Goal: Transaction & Acquisition: Book appointment/travel/reservation

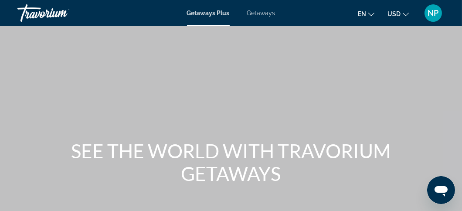
click at [264, 10] on span "Getaways" at bounding box center [261, 13] width 28 height 7
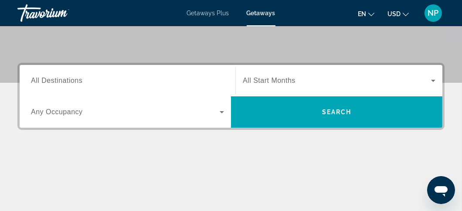
scroll to position [174, 0]
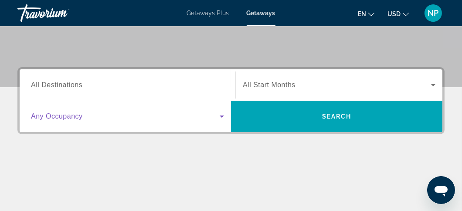
click at [221, 113] on icon "Search widget" at bounding box center [222, 116] width 10 height 10
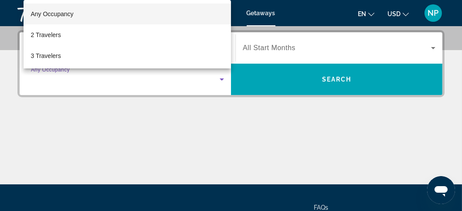
scroll to position [213, 0]
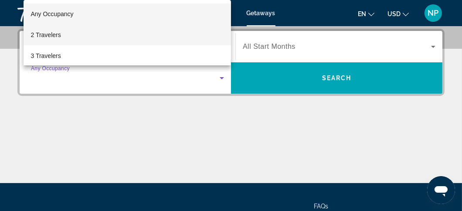
click at [130, 36] on mat-option "2 Travelers" at bounding box center [128, 34] width 208 height 21
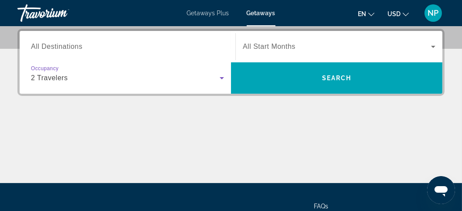
click at [434, 45] on icon "Search widget" at bounding box center [433, 46] width 10 height 10
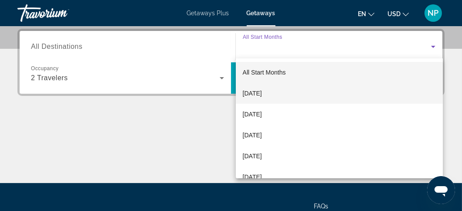
click at [282, 94] on mat-option "[DATE]" at bounding box center [339, 93] width 207 height 21
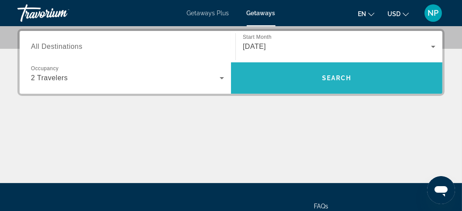
click at [334, 72] on span "Search" at bounding box center [337, 78] width 212 height 21
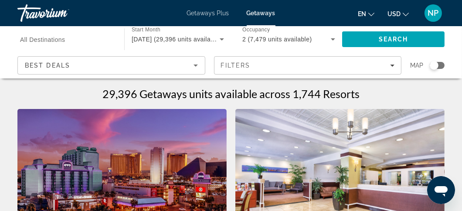
click at [38, 41] on span "All Destinations" at bounding box center [42, 39] width 45 height 7
click at [38, 41] on input "Destination All Destinations" at bounding box center [66, 39] width 93 height 10
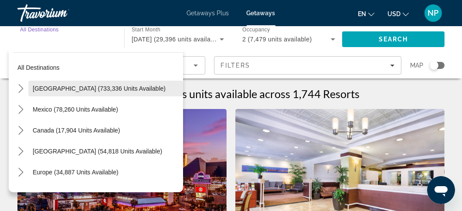
click at [66, 84] on span "Select destination: United States (733,336 units available)" at bounding box center [105, 88] width 155 height 21
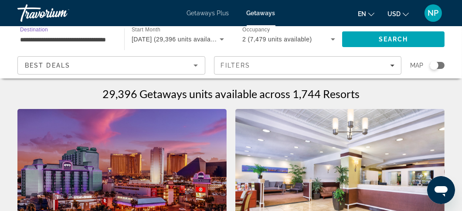
click at [112, 44] on input "**********" at bounding box center [66, 39] width 93 height 10
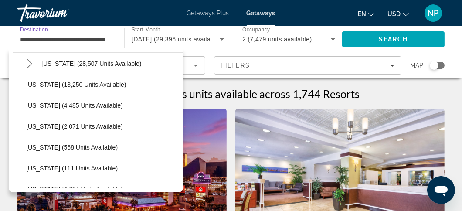
scroll to position [174, 0]
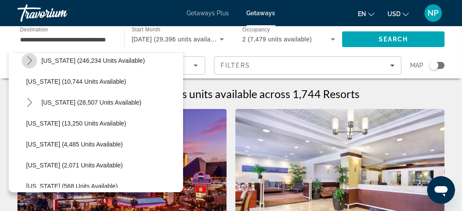
click at [31, 59] on icon "Toggle Florida (246,234 units available) submenu" at bounding box center [29, 60] width 9 height 9
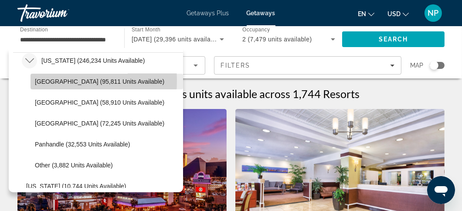
click at [41, 80] on span "[GEOGRAPHIC_DATA] (95,811 units available)" at bounding box center [100, 81] width 130 height 7
type input "**********"
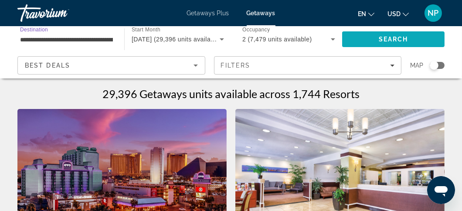
click at [387, 40] on span "Search" at bounding box center [394, 39] width 30 height 7
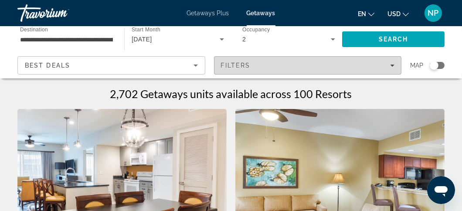
click at [394, 63] on icon "Filters" at bounding box center [392, 65] width 4 height 4
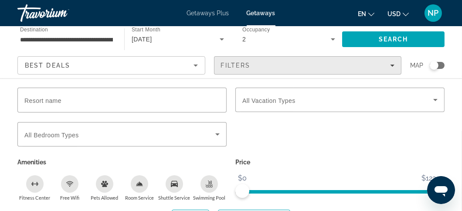
click at [318, 65] on div "Filters" at bounding box center [308, 65] width 174 height 7
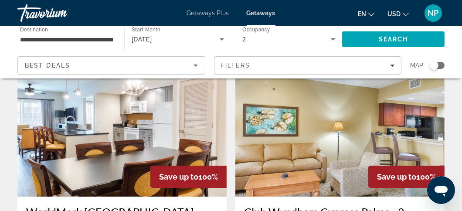
scroll to position [44, 0]
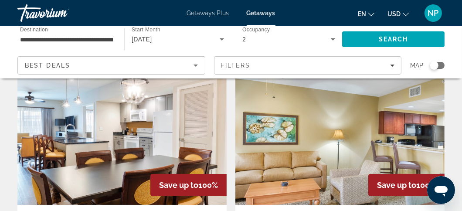
click at [152, 38] on span "[DATE]" at bounding box center [142, 39] width 20 height 7
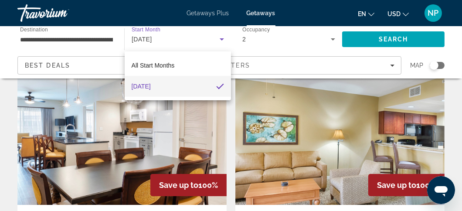
click at [165, 38] on div at bounding box center [231, 105] width 462 height 211
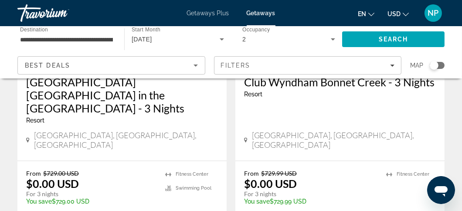
scroll to position [1831, 0]
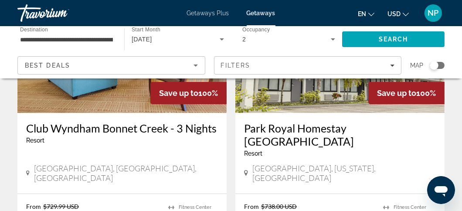
scroll to position [174, 0]
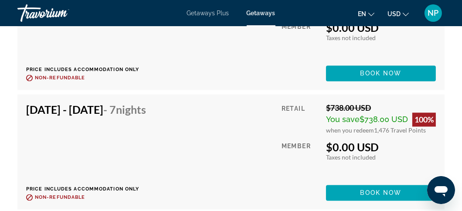
scroll to position [1788, 0]
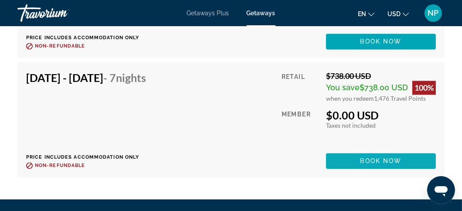
click at [371, 158] on span "Book now" at bounding box center [381, 160] width 41 height 7
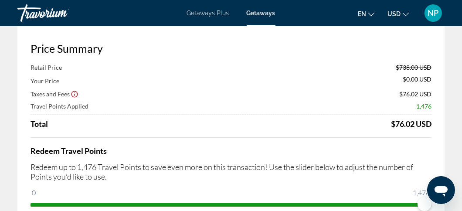
scroll to position [87, 0]
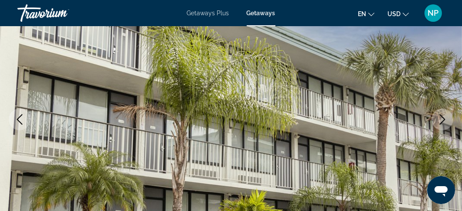
scroll to position [131, 0]
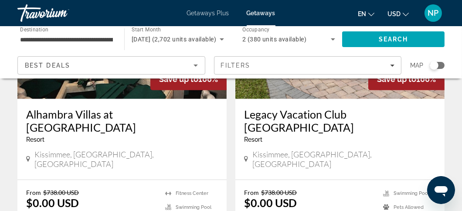
scroll to position [479, 0]
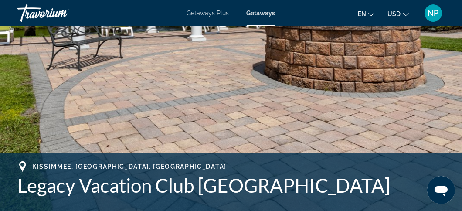
scroll to position [87, 0]
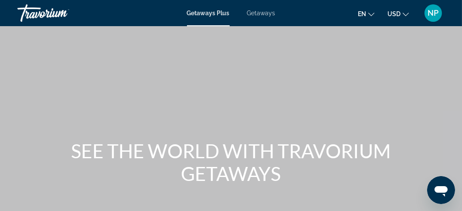
click at [257, 13] on span "Getaways" at bounding box center [261, 13] width 28 height 7
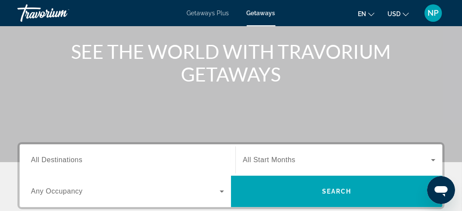
scroll to position [130, 0]
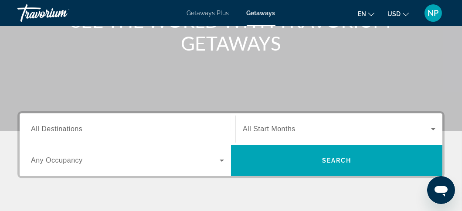
click at [435, 127] on icon "Search widget" at bounding box center [433, 129] width 10 height 10
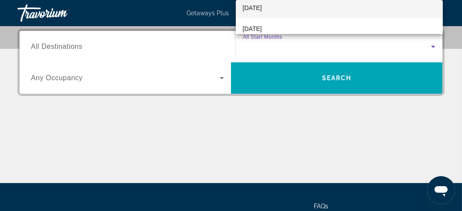
scroll to position [44, 0]
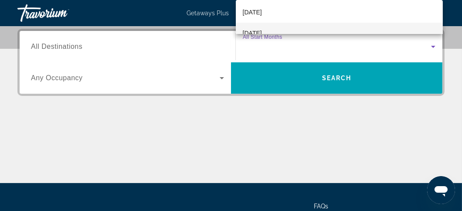
click at [305, 26] on mat-option "[DATE]" at bounding box center [339, 33] width 207 height 21
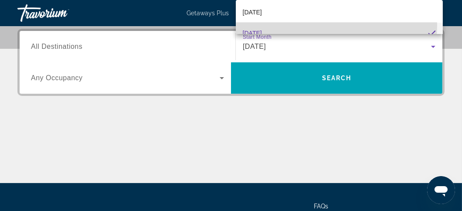
scroll to position [0, 0]
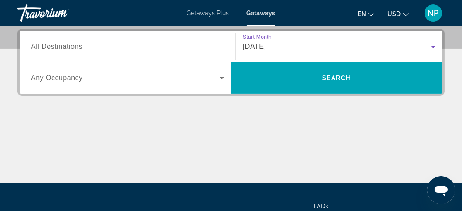
click at [99, 45] on input "Destination All Destinations" at bounding box center [127, 47] width 193 height 10
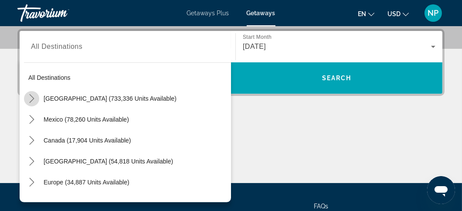
click at [28, 96] on icon "Toggle United States (733,336 units available) submenu" at bounding box center [31, 98] width 9 height 9
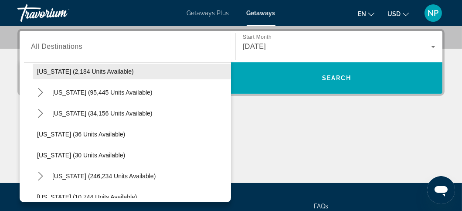
scroll to position [113, 0]
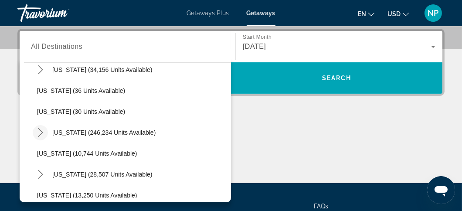
click at [40, 132] on icon "Toggle Florida (246,234 units available) submenu" at bounding box center [40, 132] width 9 height 9
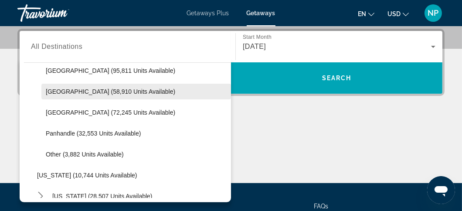
scroll to position [200, 0]
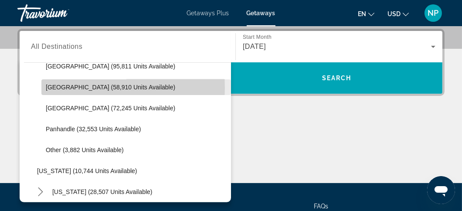
click at [65, 87] on span "[GEOGRAPHIC_DATA] (58,910 units available)" at bounding box center [111, 87] width 130 height 7
type input "**********"
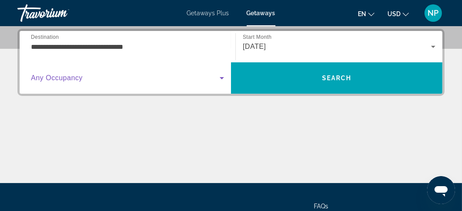
click at [221, 77] on icon "Search widget" at bounding box center [222, 78] width 4 height 2
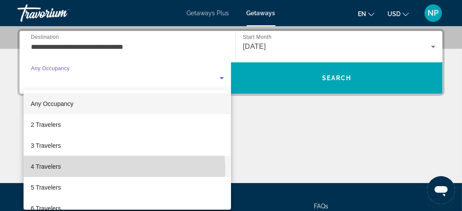
click at [96, 170] on mat-option "4 Travelers" at bounding box center [128, 166] width 208 height 21
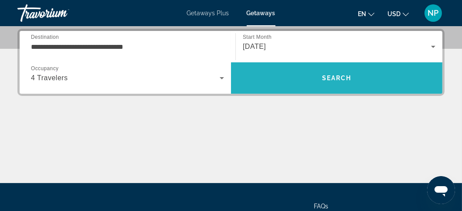
click at [317, 82] on span "Search" at bounding box center [337, 78] width 212 height 21
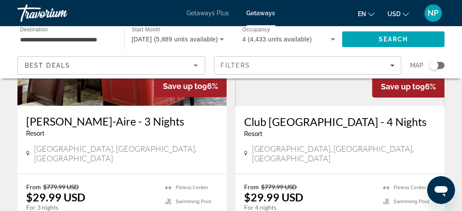
scroll to position [698, 0]
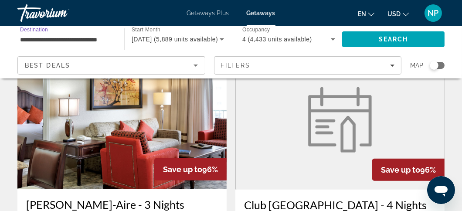
click at [44, 40] on input "**********" at bounding box center [66, 39] width 93 height 10
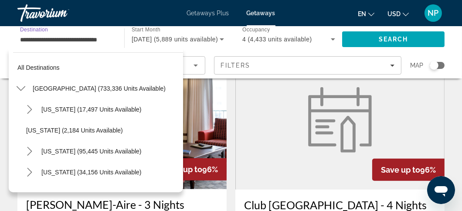
scroll to position [157, 0]
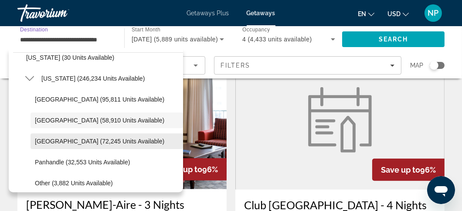
click at [75, 141] on span "[GEOGRAPHIC_DATA] (72,245 units available)" at bounding box center [100, 141] width 130 height 7
type input "**********"
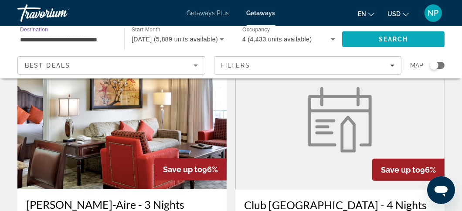
click at [364, 40] on span "Search" at bounding box center [393, 39] width 102 height 21
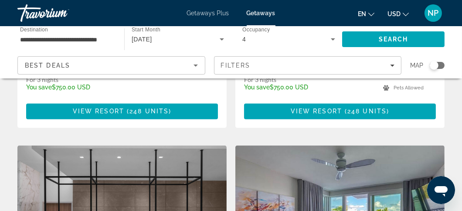
scroll to position [1570, 0]
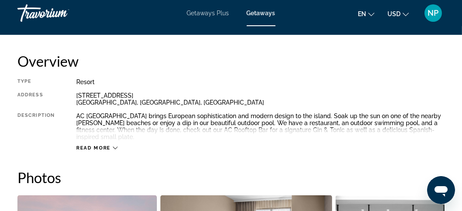
scroll to position [436, 0]
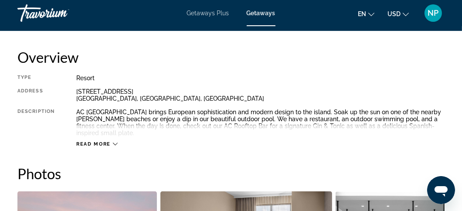
click at [93, 145] on span "Read more" at bounding box center [93, 144] width 34 height 6
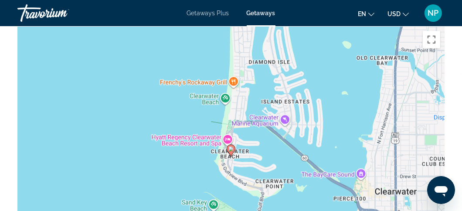
scroll to position [1110, 0]
